Goal: Use online tool/utility: Use online tool/utility

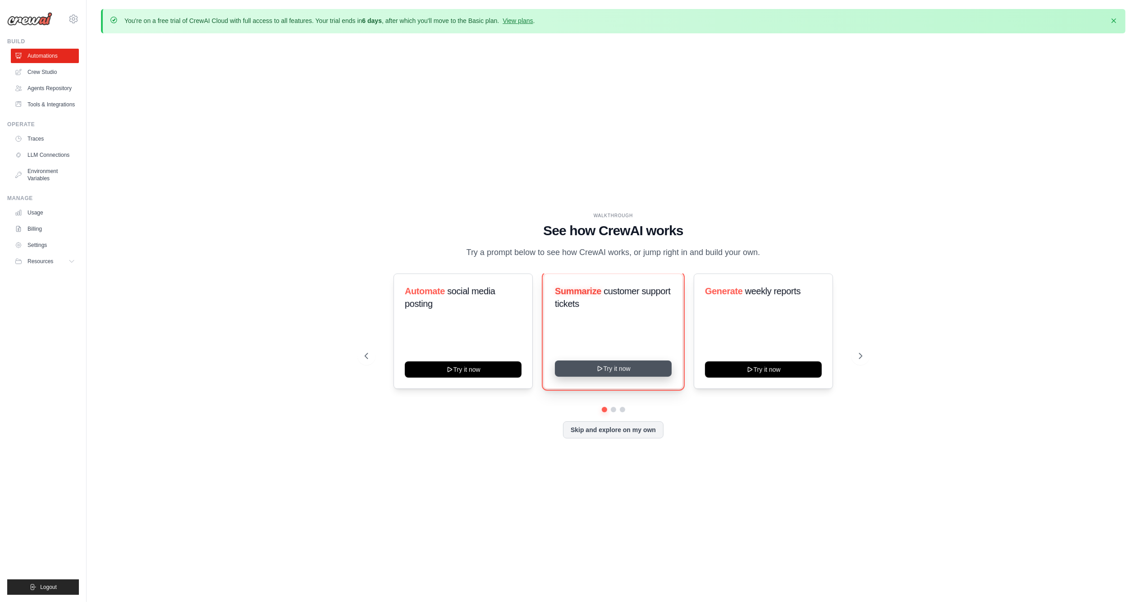
drag, startPoint x: 633, startPoint y: 370, endPoint x: 657, endPoint y: 370, distance: 24.4
click at [633, 370] on button "Try it now" at bounding box center [613, 369] width 117 height 16
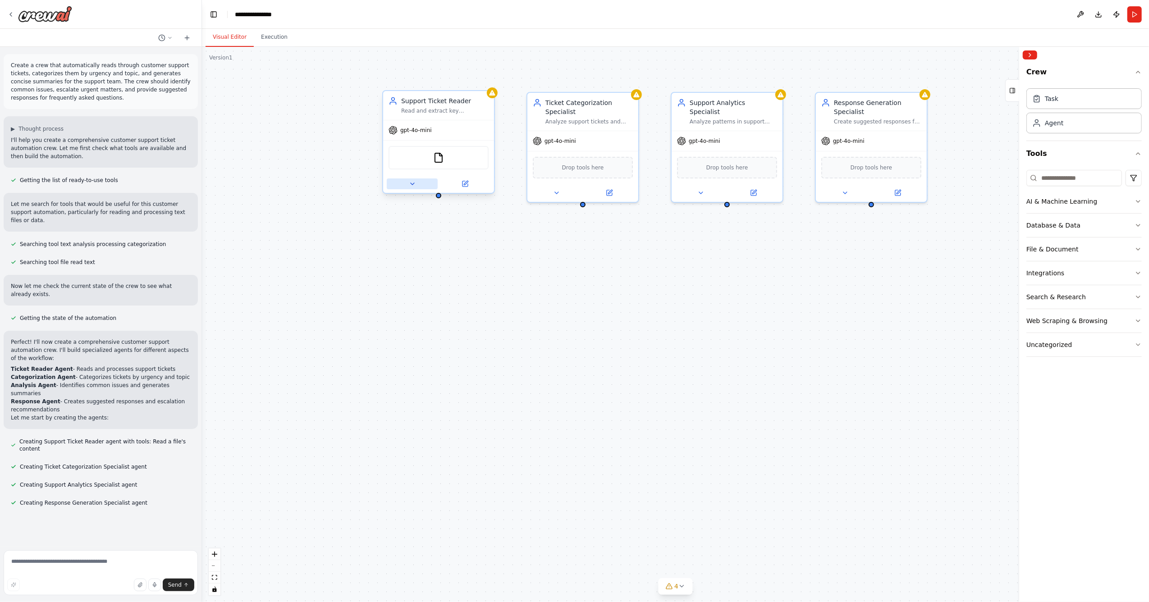
click at [414, 183] on icon at bounding box center [412, 183] width 7 height 7
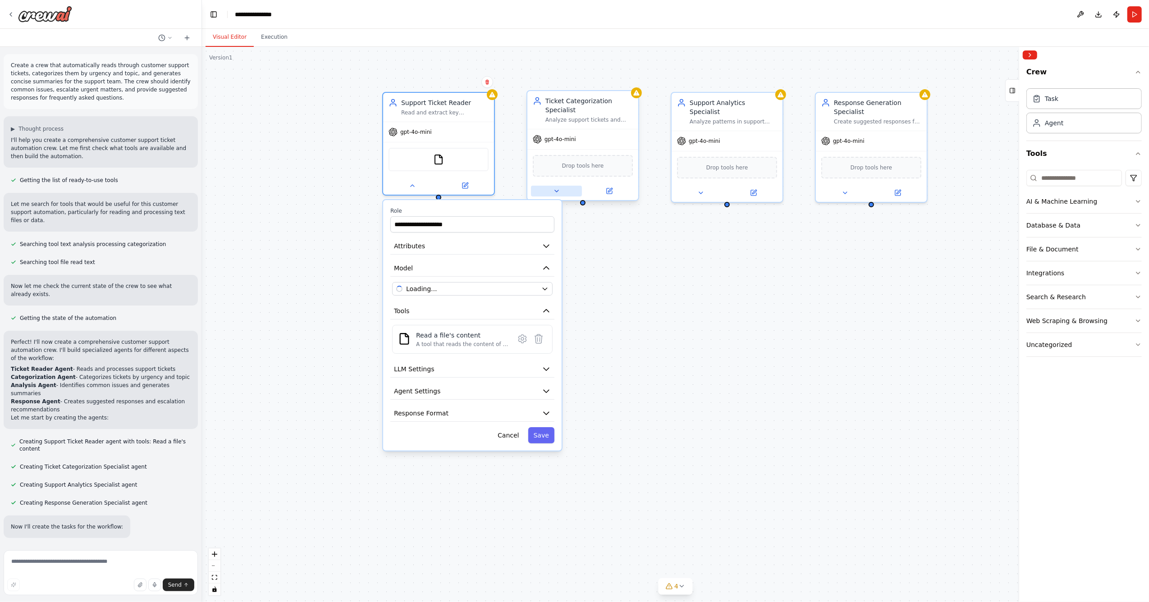
click at [560, 191] on icon at bounding box center [556, 191] width 7 height 7
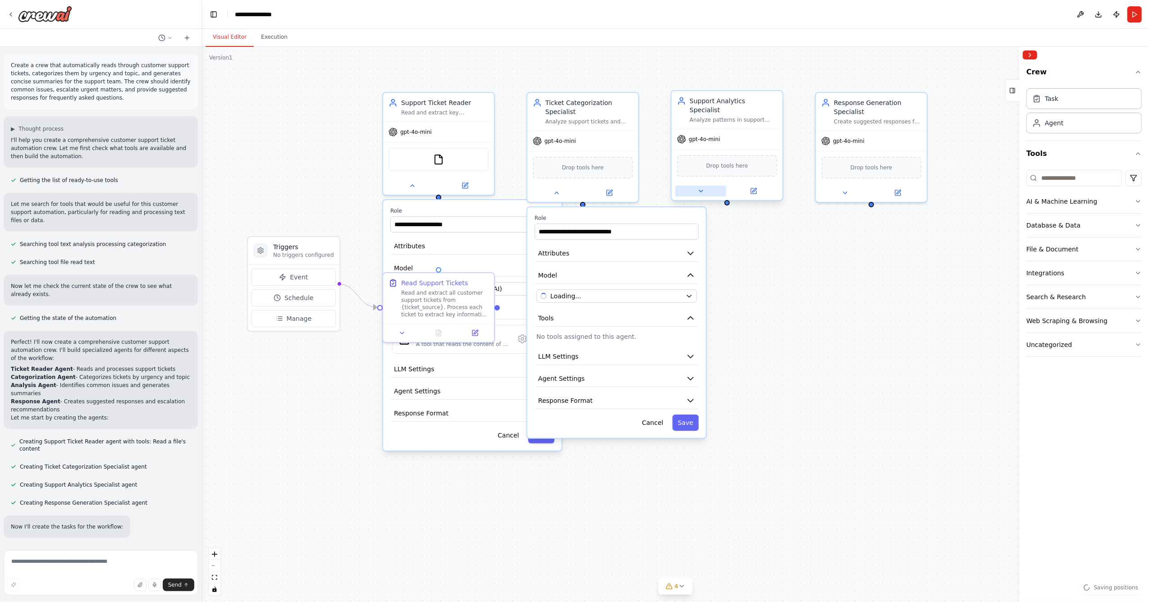
click at [699, 186] on button at bounding box center [701, 191] width 51 height 11
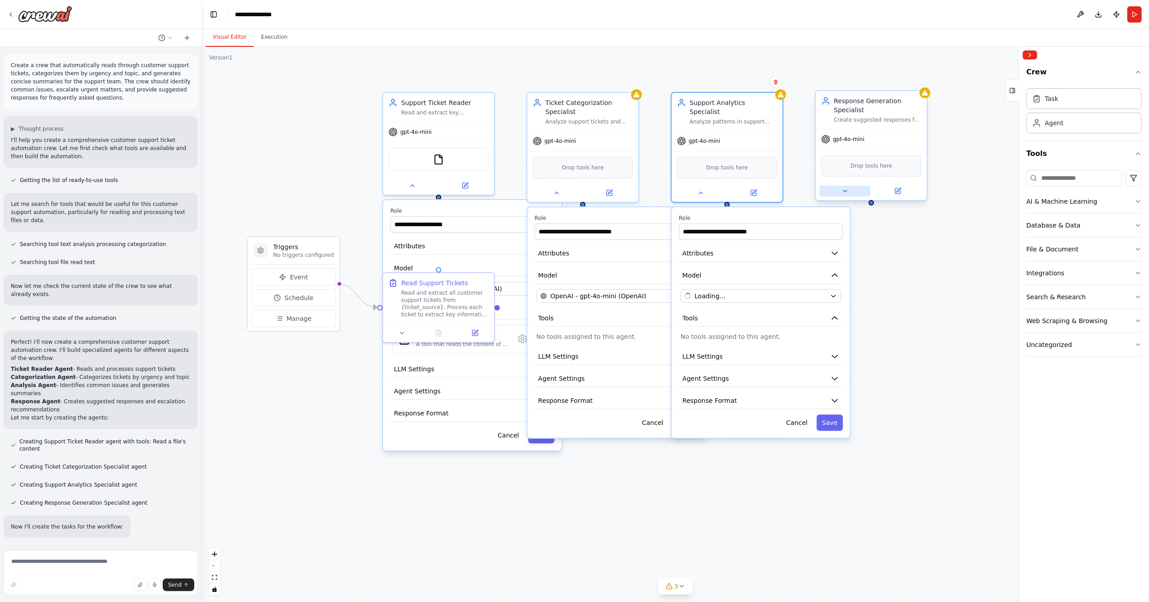
click at [850, 194] on button at bounding box center [845, 191] width 51 height 11
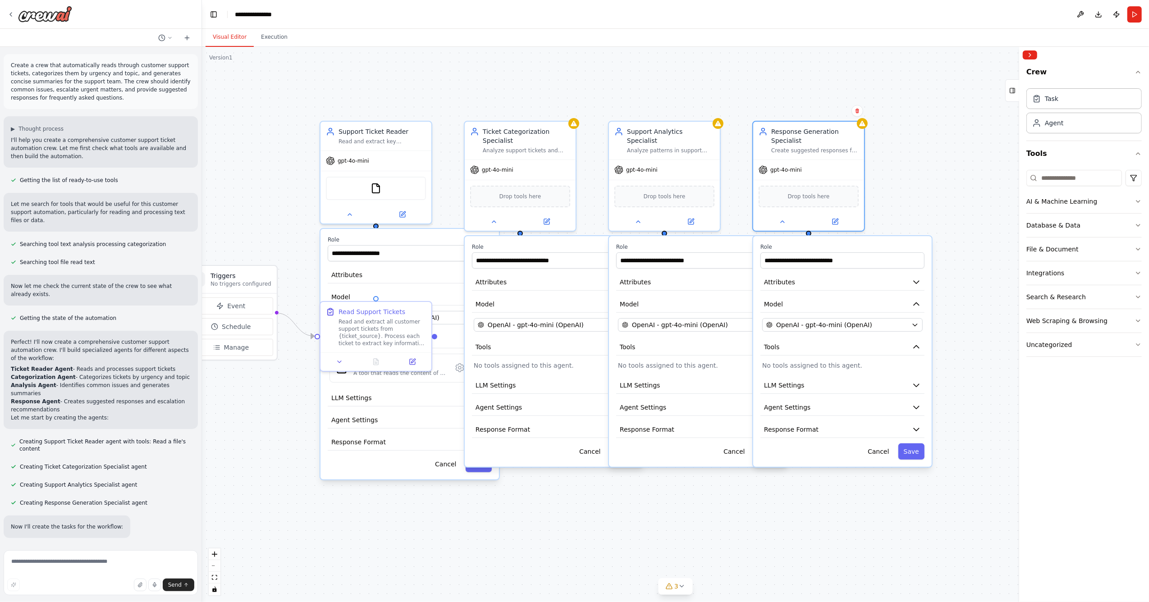
drag, startPoint x: 982, startPoint y: 120, endPoint x: 919, endPoint y: 148, distance: 69.0
click at [919, 148] on div ".deletable-edge-delete-btn { width: 20px; height: 20px; border: 0px solid #ffff…" at bounding box center [675, 325] width 947 height 556
click at [350, 209] on icon at bounding box center [349, 212] width 7 height 7
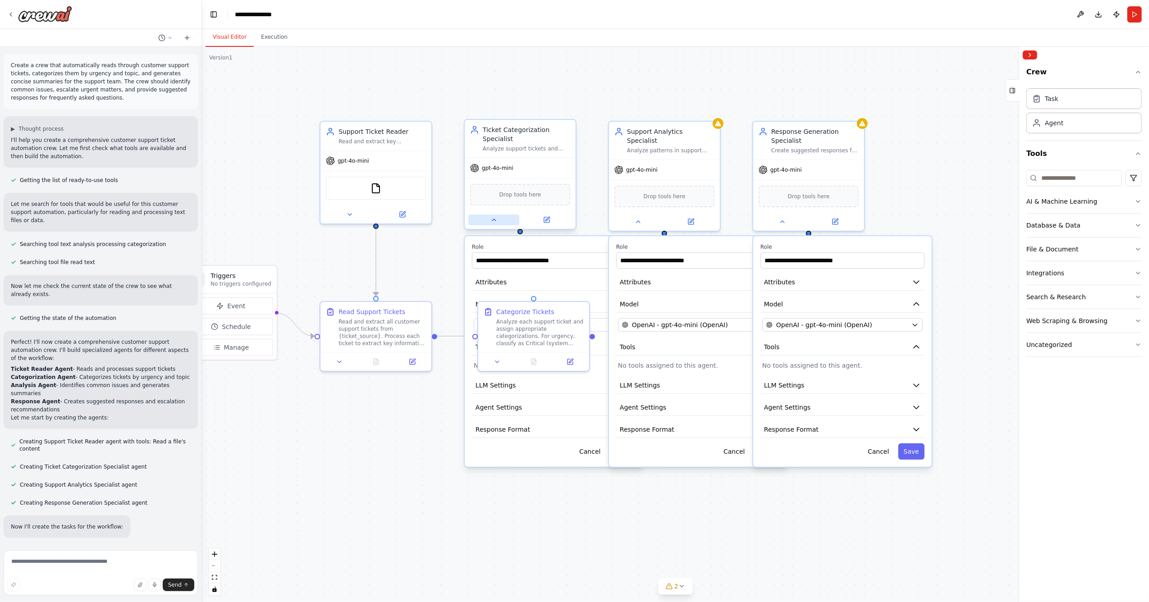
click at [484, 222] on button at bounding box center [494, 220] width 51 height 11
click at [640, 216] on div at bounding box center [664, 220] width 111 height 18
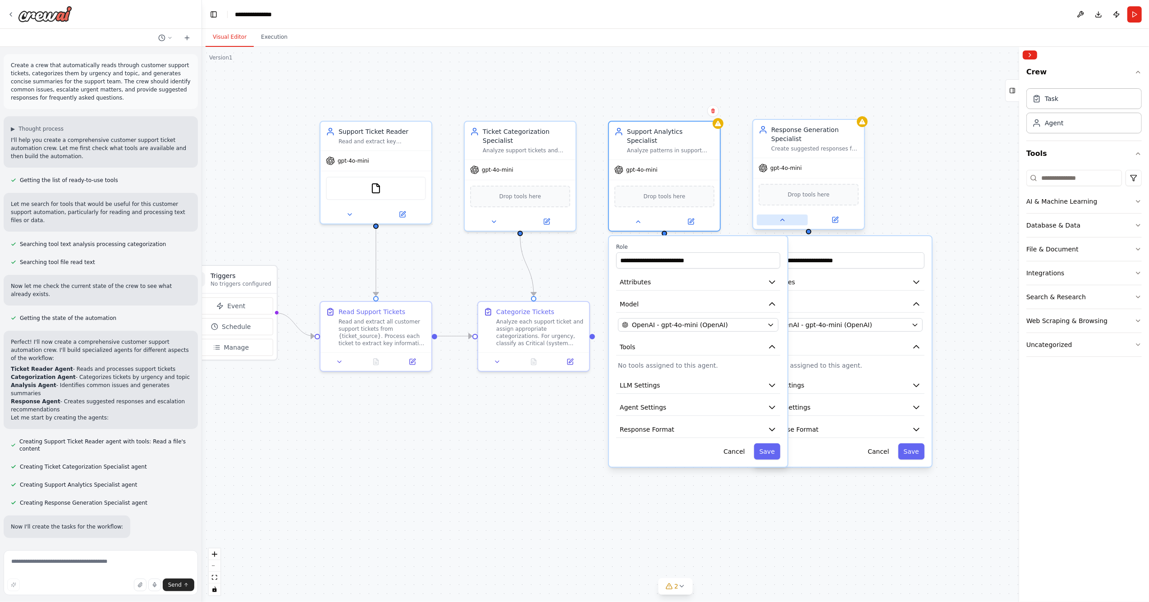
click at [784, 217] on icon at bounding box center [782, 219] width 7 height 7
click at [641, 216] on icon at bounding box center [638, 219] width 7 height 7
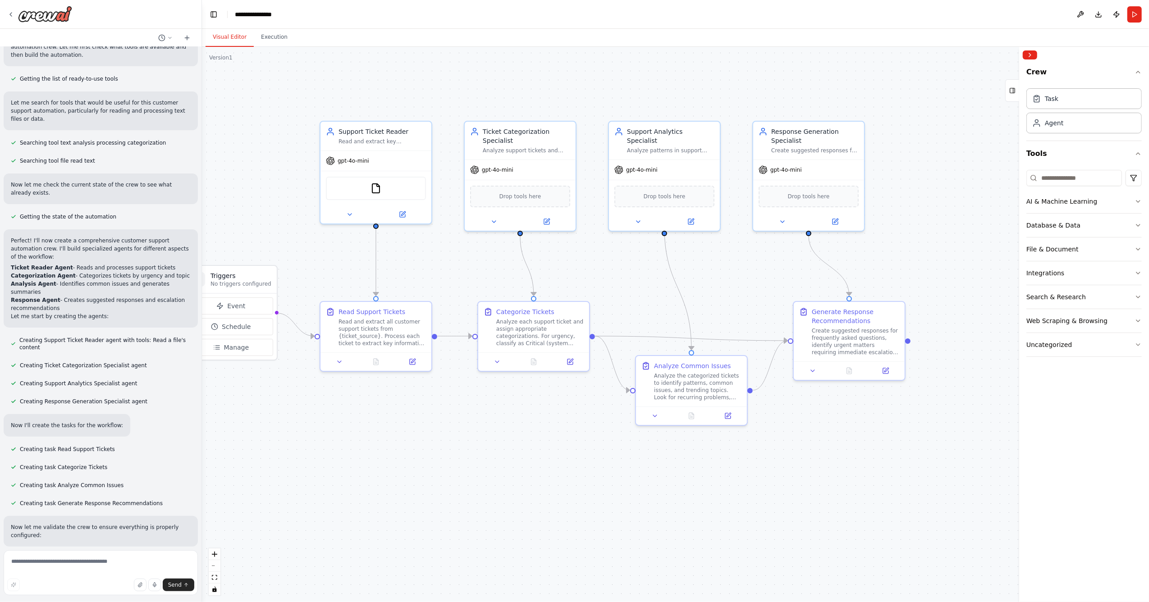
scroll to position [150, 0]
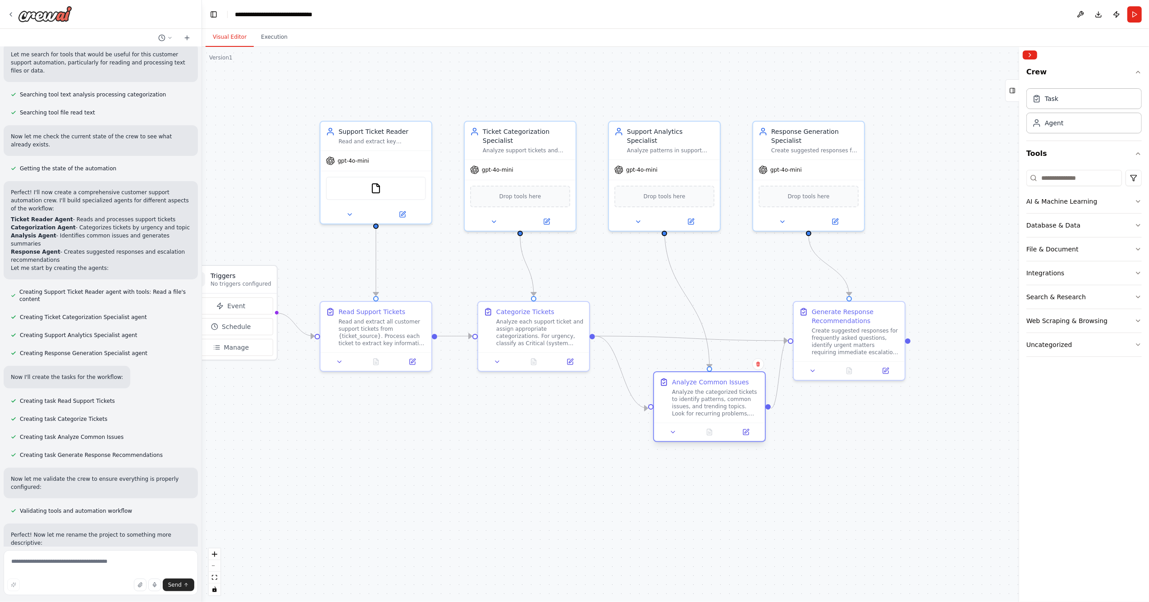
drag, startPoint x: 718, startPoint y: 380, endPoint x: 740, endPoint y: 399, distance: 29.1
click at [740, 399] on div "Analyze the categorized tickets to identify patterns, common issues, and trendi…" at bounding box center [715, 403] width 87 height 29
drag, startPoint x: 863, startPoint y: 350, endPoint x: 933, endPoint y: 338, distance: 71.0
click at [933, 338] on div "Create suggested responses for frequently asked questions, identify urgent matt…" at bounding box center [923, 331] width 87 height 29
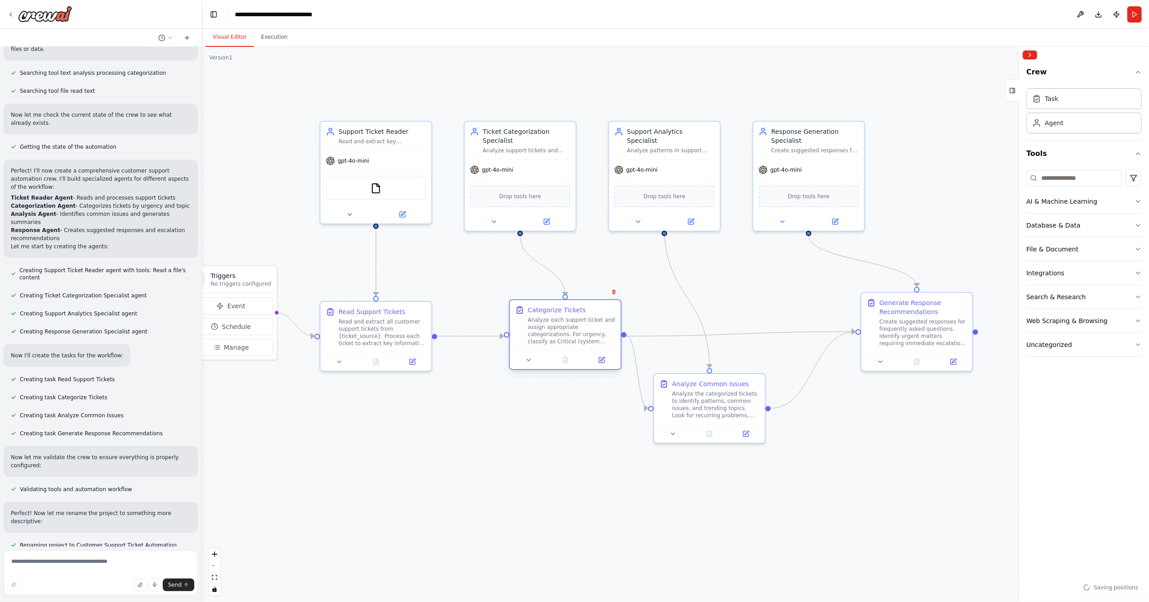
drag, startPoint x: 546, startPoint y: 347, endPoint x: 578, endPoint y: 345, distance: 32.5
click at [578, 345] on div "Categorize Tickets Analyze each support ticket and assign appropriate categoriz…" at bounding box center [565, 325] width 111 height 51
click at [326, 364] on button at bounding box center [339, 360] width 31 height 11
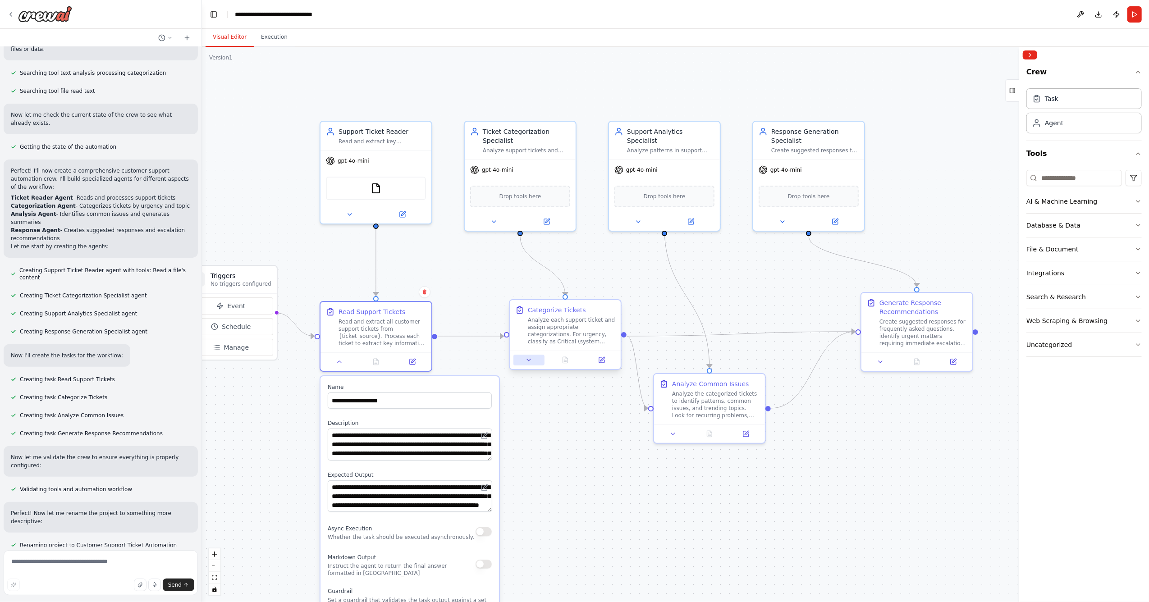
click at [532, 361] on icon at bounding box center [528, 360] width 7 height 7
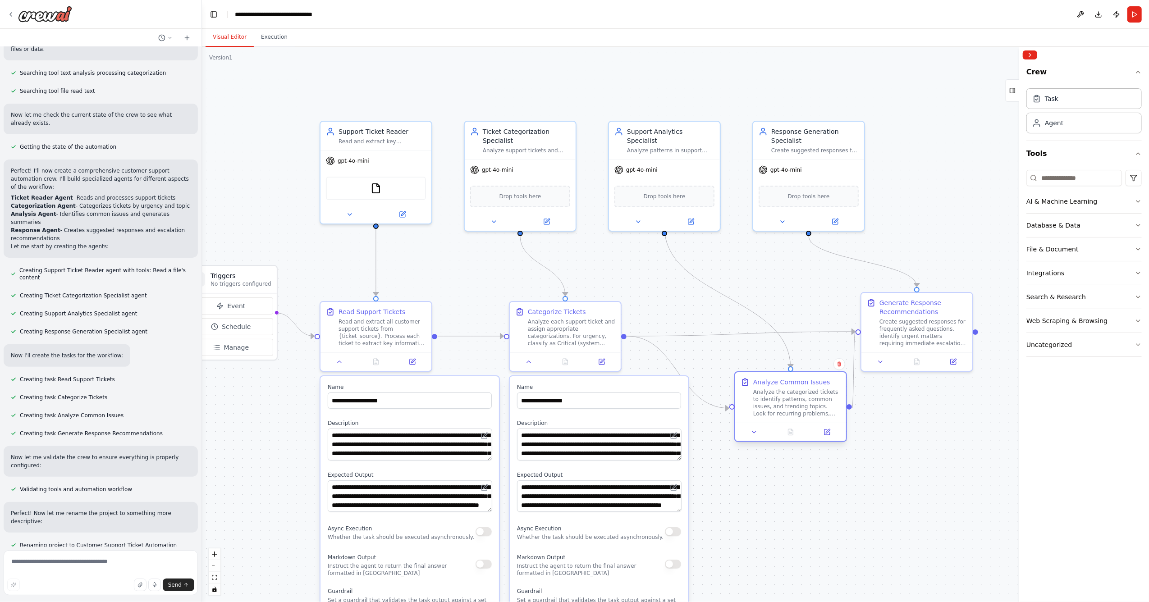
drag, startPoint x: 727, startPoint y: 394, endPoint x: 813, endPoint y: 395, distance: 85.2
click at [813, 395] on div "Analyze the categorized tickets to identify patterns, common issues, and trendi…" at bounding box center [797, 403] width 87 height 29
click at [760, 435] on button at bounding box center [754, 432] width 31 height 11
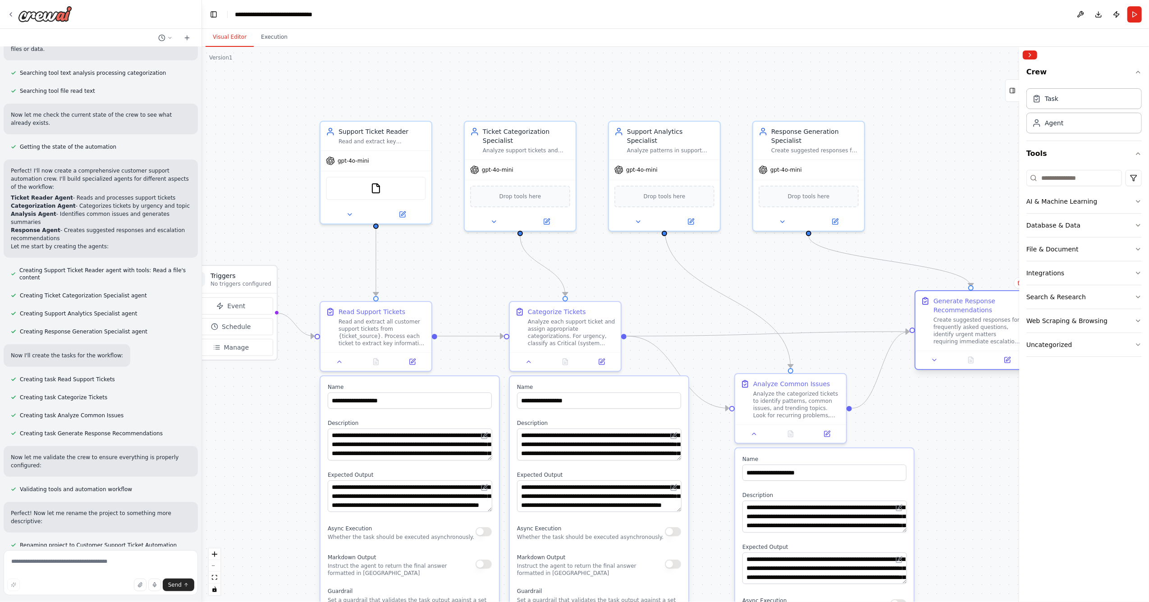
drag, startPoint x: 915, startPoint y: 347, endPoint x: 973, endPoint y: 345, distance: 57.8
click at [973, 345] on div "Generate Response Recommendations Create suggested responses for frequently ask…" at bounding box center [971, 321] width 111 height 60
click at [934, 361] on icon at bounding box center [935, 360] width 4 height 2
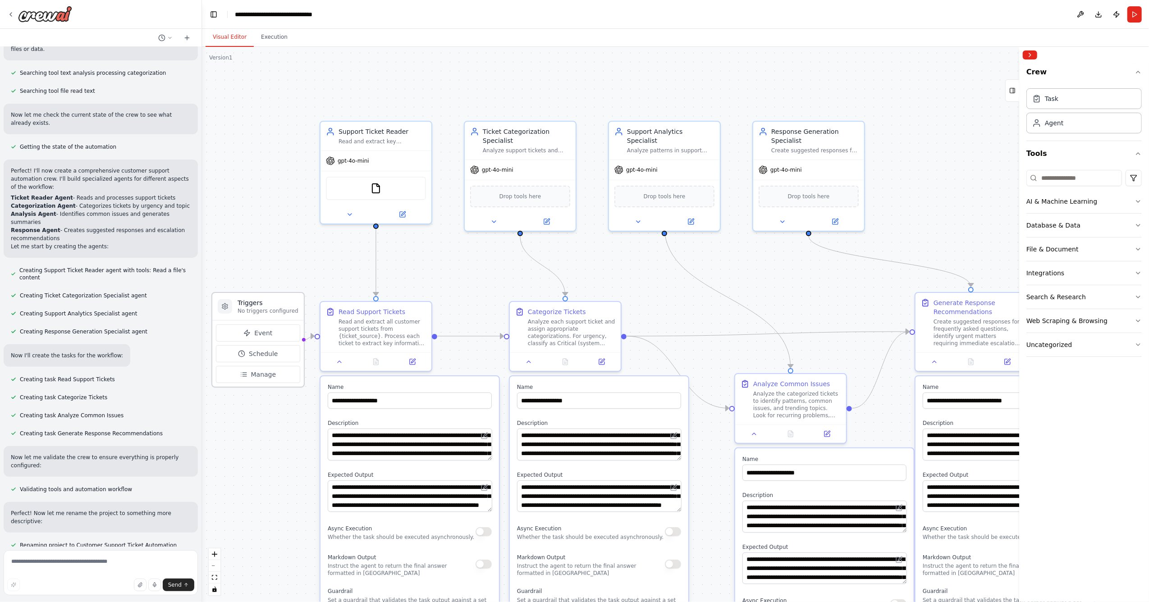
drag, startPoint x: 235, startPoint y: 276, endPoint x: 264, endPoint y: 299, distance: 37.3
click at [264, 299] on h3 "Triggers" at bounding box center [268, 303] width 61 height 9
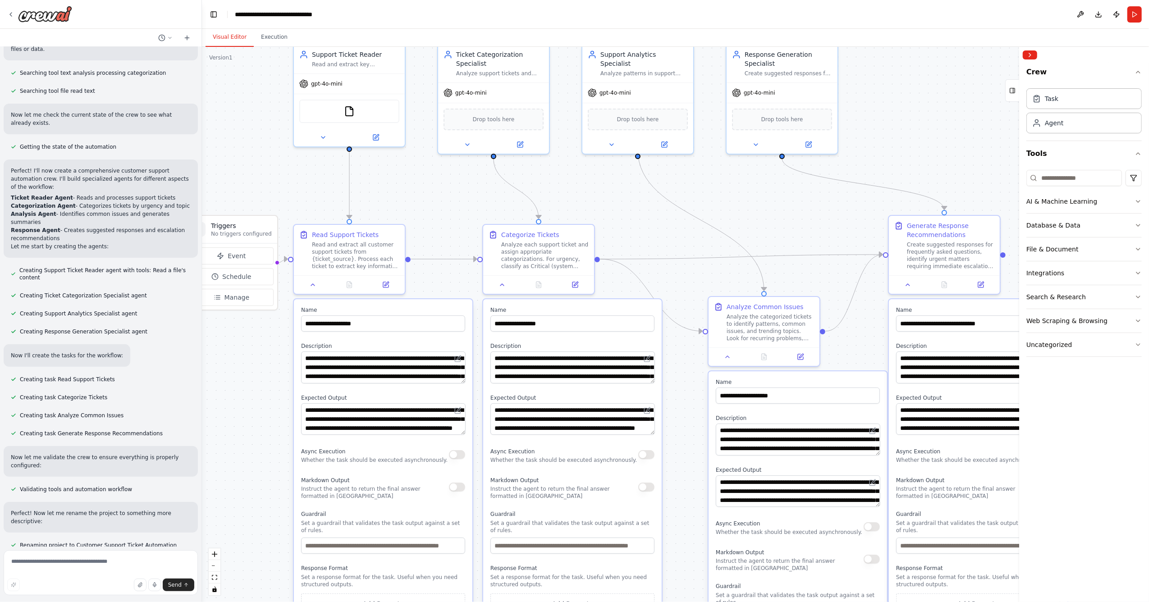
drag, startPoint x: 617, startPoint y: 264, endPoint x: 591, endPoint y: 187, distance: 81.6
click at [591, 187] on div ".deletable-edge-delete-btn { width: 20px; height: 20px; border: 0px solid #ffff…" at bounding box center [675, 325] width 947 height 556
click at [1030, 56] on button "Collapse right sidebar" at bounding box center [1030, 55] width 14 height 9
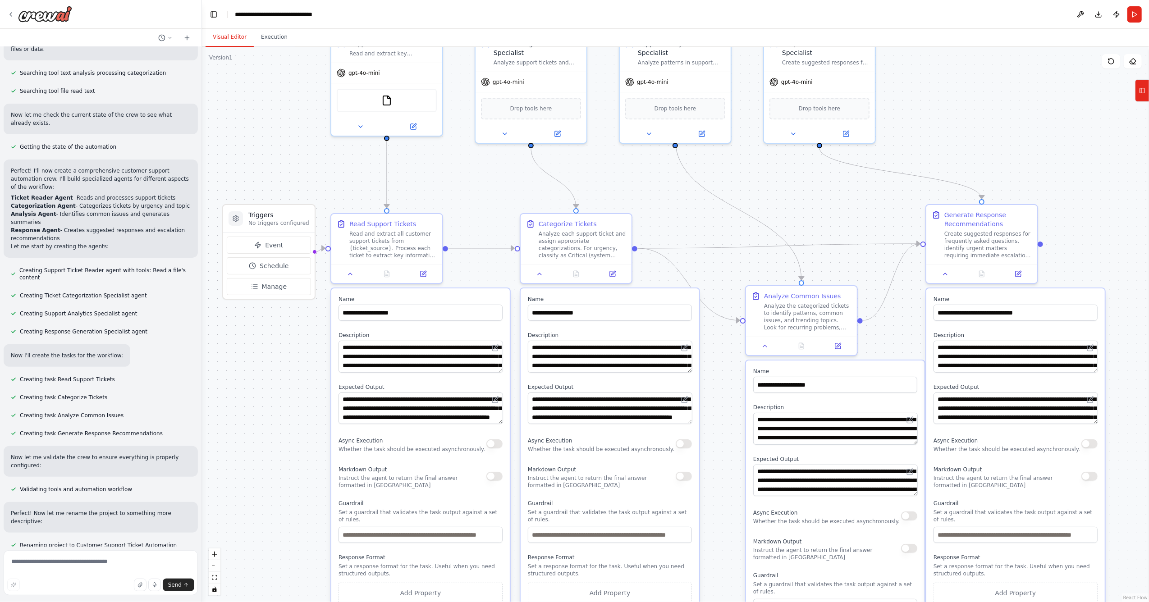
drag, startPoint x: 1022, startPoint y: 107, endPoint x: 1059, endPoint y: 96, distance: 39.0
click at [1059, 96] on div ".deletable-edge-delete-btn { width: 20px; height: 20px; border: 0px solid #ffff…" at bounding box center [675, 325] width 947 height 556
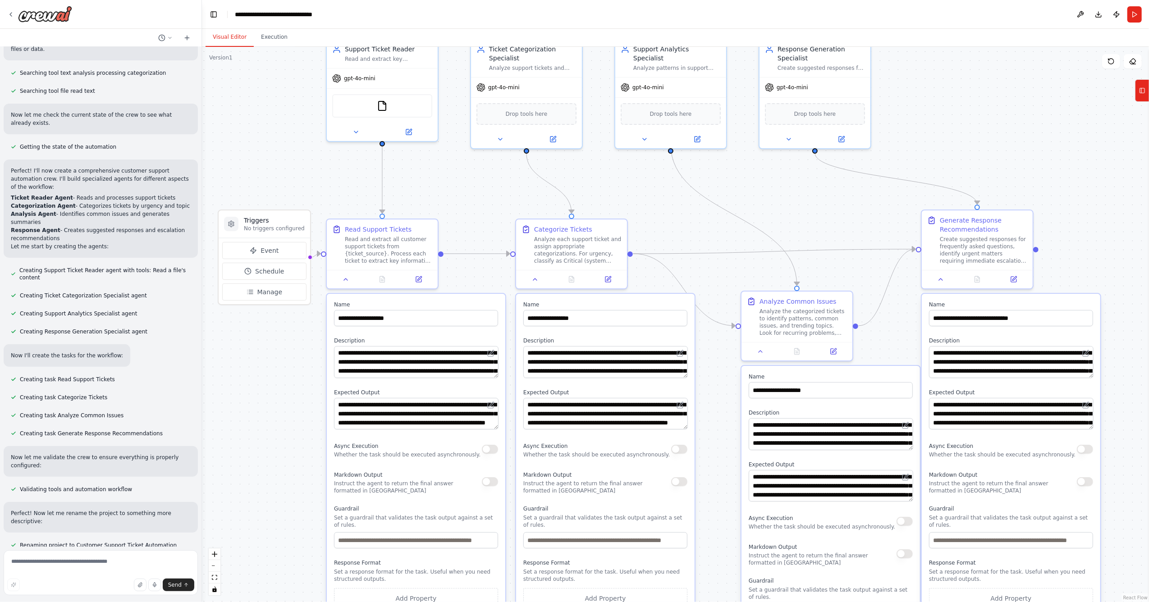
drag, startPoint x: 986, startPoint y: 70, endPoint x: 981, endPoint y: 76, distance: 7.0
click at [981, 76] on div ".deletable-edge-delete-btn { width: 20px; height: 20px; border: 0px solid #ffff…" at bounding box center [675, 325] width 947 height 556
drag, startPoint x: 843, startPoint y: 83, endPoint x: 1003, endPoint y: 103, distance: 161.4
click at [1003, 103] on div "gpt-4o-mini" at bounding box center [977, 104] width 111 height 20
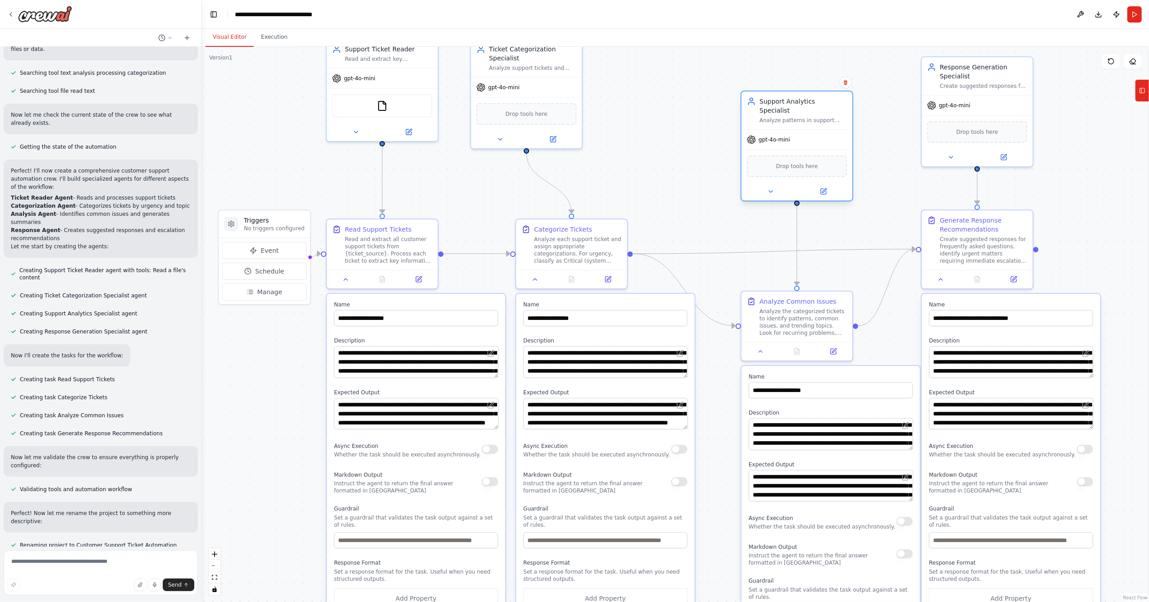
drag, startPoint x: 676, startPoint y: 92, endPoint x: 798, endPoint y: 145, distance: 133.1
click at [798, 150] on div "Drop tools here" at bounding box center [797, 166] width 111 height 33
drag, startPoint x: 540, startPoint y: 79, endPoint x: 585, endPoint y: 124, distance: 62.8
click at [585, 124] on div "gpt-4o-mini" at bounding box center [571, 131] width 111 height 20
drag, startPoint x: 408, startPoint y: 118, endPoint x: 407, endPoint y: 125, distance: 6.9
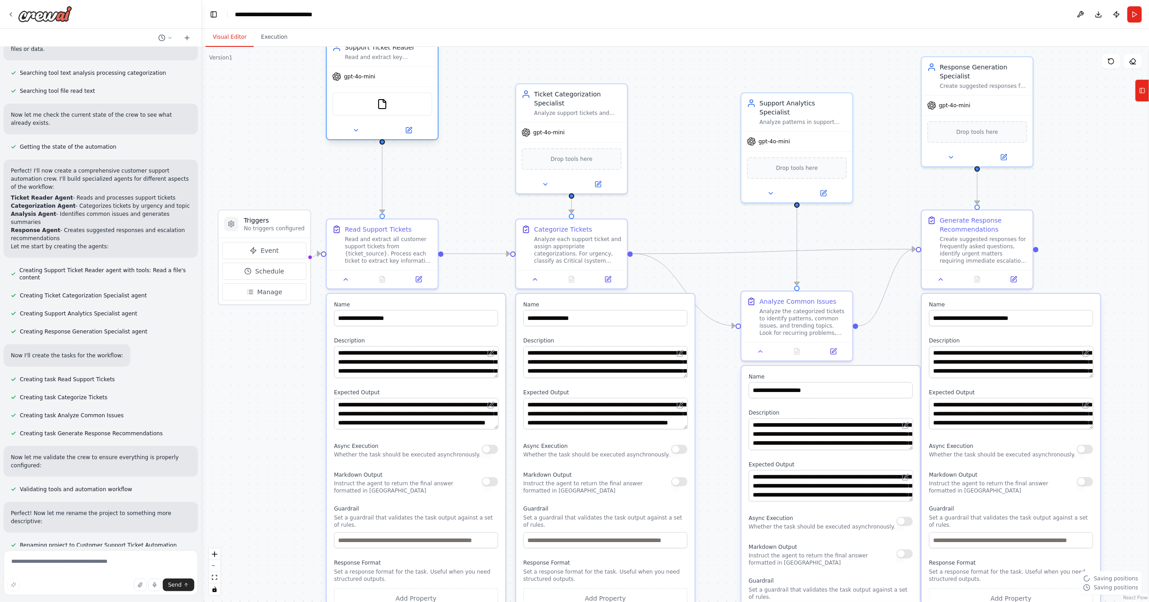
click at [407, 125] on div "gpt-4o-mini FileReadTool" at bounding box center [382, 102] width 111 height 73
drag, startPoint x: 403, startPoint y: 71, endPoint x: 404, endPoint y: 103, distance: 31.6
click at [404, 103] on div "Support Ticket Reader Read and extract key information from customer support ti…" at bounding box center [382, 125] width 113 height 104
click at [1131, 16] on button "Run" at bounding box center [1135, 14] width 14 height 16
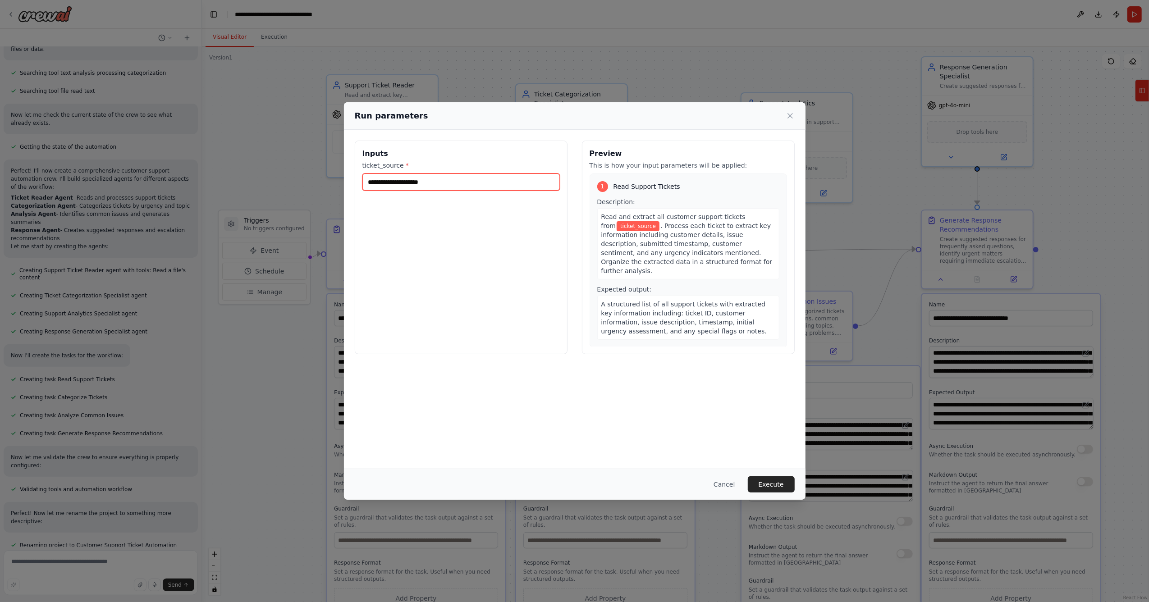
click at [439, 179] on input "ticket_source *" at bounding box center [462, 182] width 198 height 17
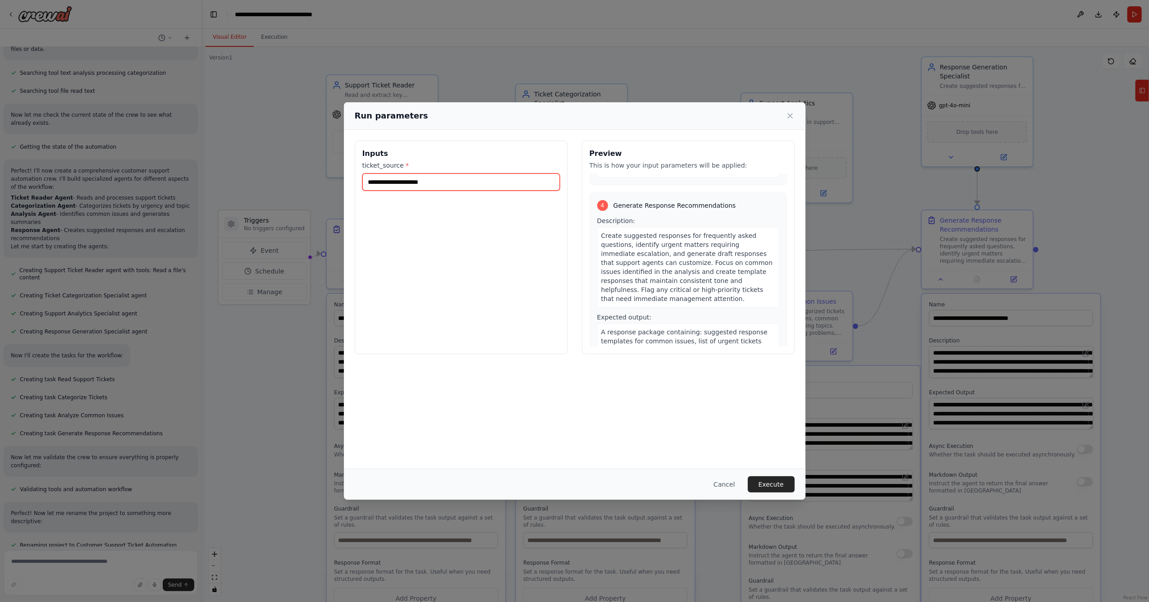
scroll to position [575, 0]
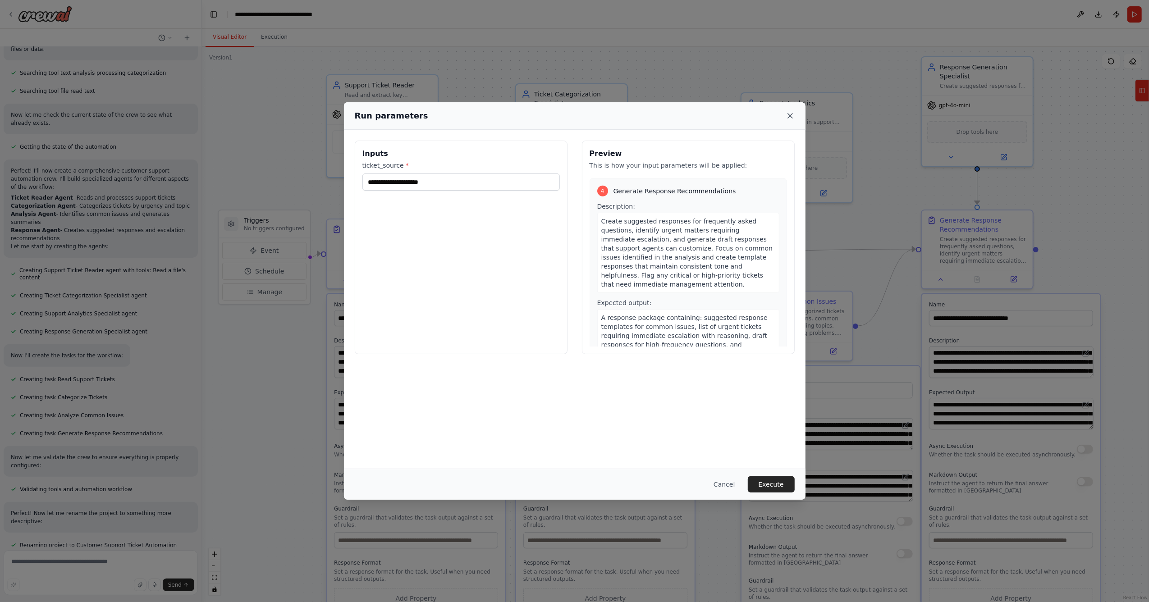
click at [789, 113] on icon at bounding box center [790, 115] width 9 height 9
